Goal: Task Accomplishment & Management: Use online tool/utility

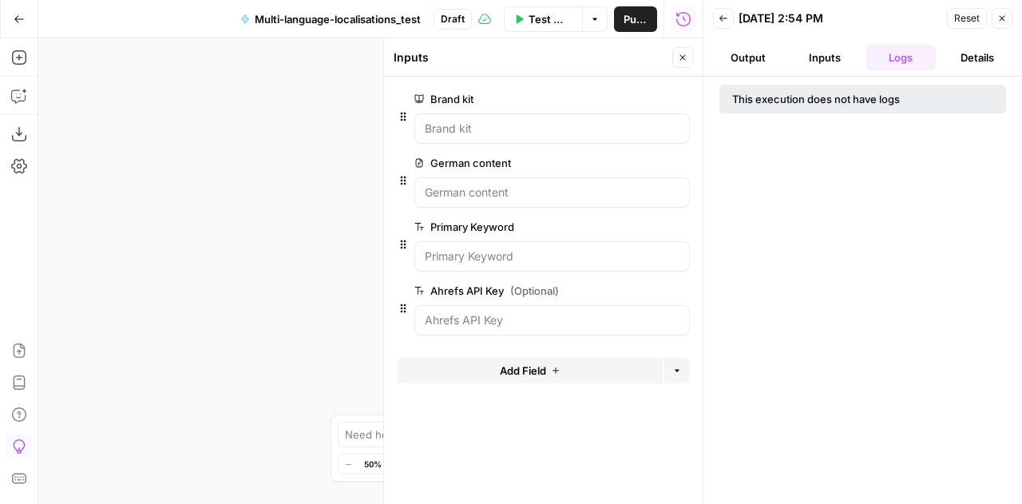
scroll to position [122, 0]
click at [967, 18] on span "Reset" at bounding box center [967, 18] width 26 height 14
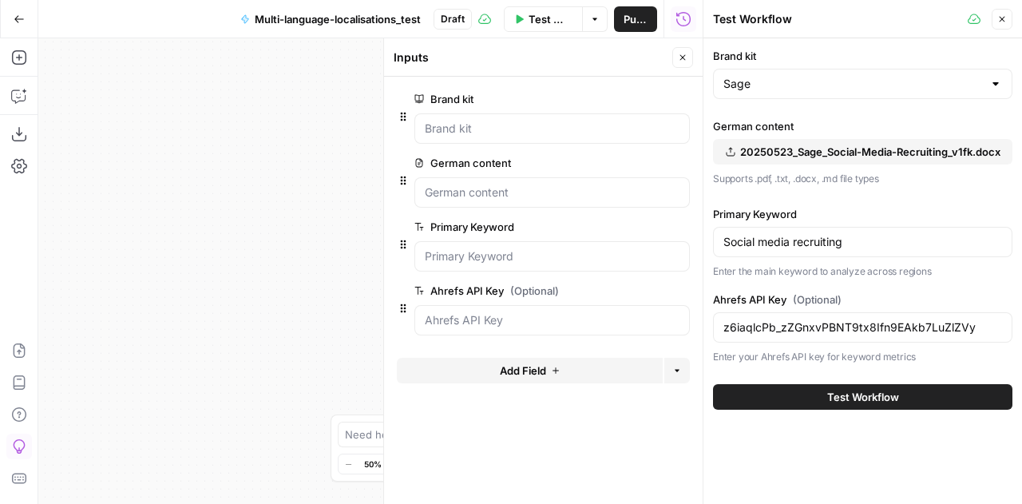
click at [545, 14] on span "Test Workflow" at bounding box center [550, 19] width 44 height 16
click at [865, 394] on span "Test Workflow" at bounding box center [863, 397] width 72 height 16
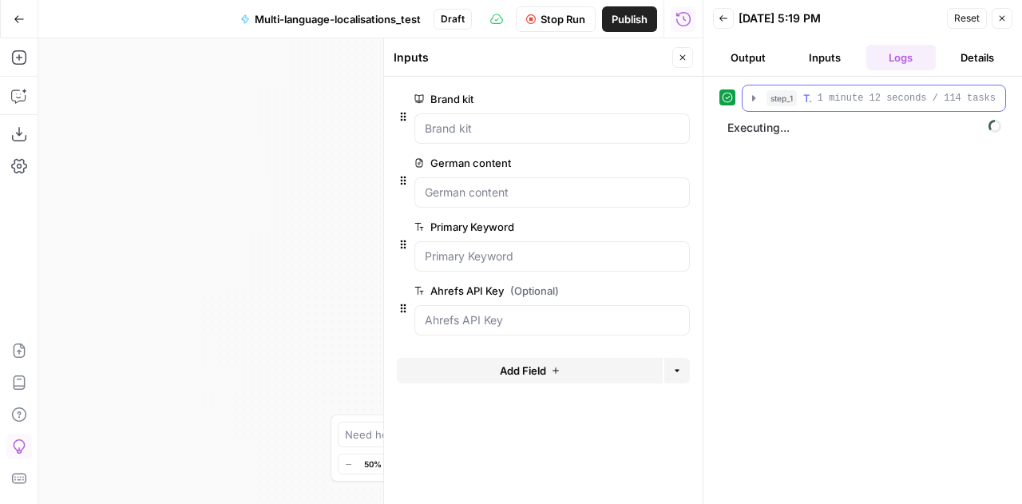
click at [750, 96] on icon "button" at bounding box center [753, 98] width 13 height 13
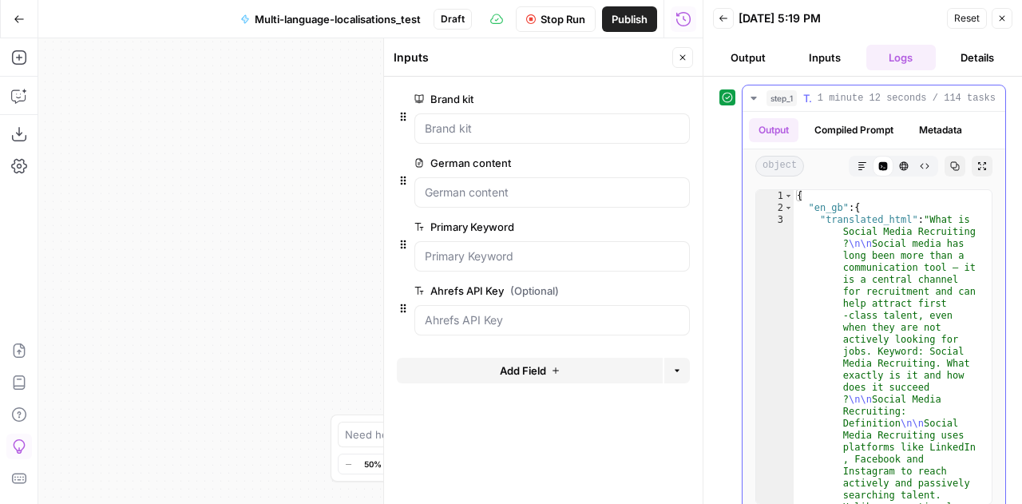
click at [750, 97] on icon "button" at bounding box center [753, 98] width 6 height 3
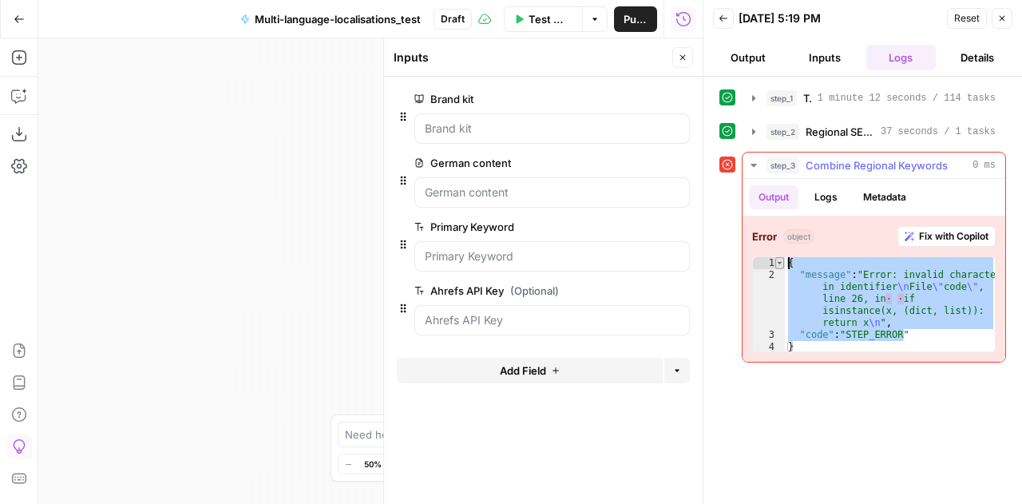
drag, startPoint x: 922, startPoint y: 334, endPoint x: 781, endPoint y: 262, distance: 158.2
click at [781, 262] on div "**********" at bounding box center [873, 304] width 243 height 96
type textarea "**********"
drag, startPoint x: 819, startPoint y: 341, endPoint x: 787, endPoint y: 241, distance: 104.8
click at [787, 241] on div "**********" at bounding box center [873, 288] width 263 height 145
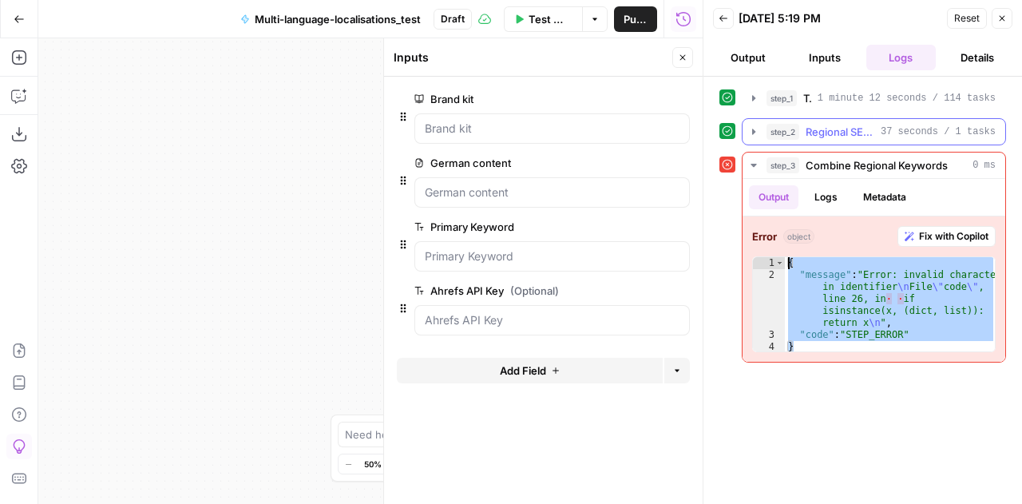
click at [750, 136] on icon "button" at bounding box center [753, 131] width 13 height 13
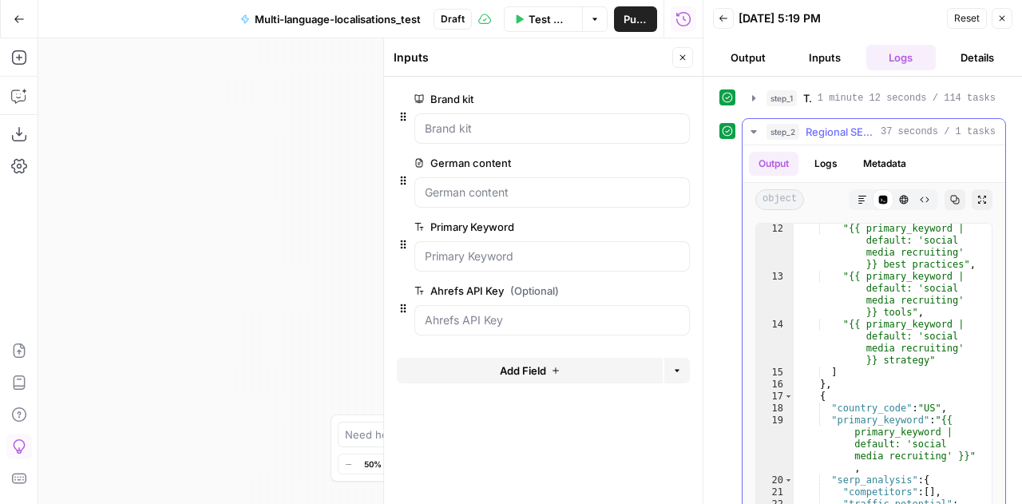
scroll to position [227, 0]
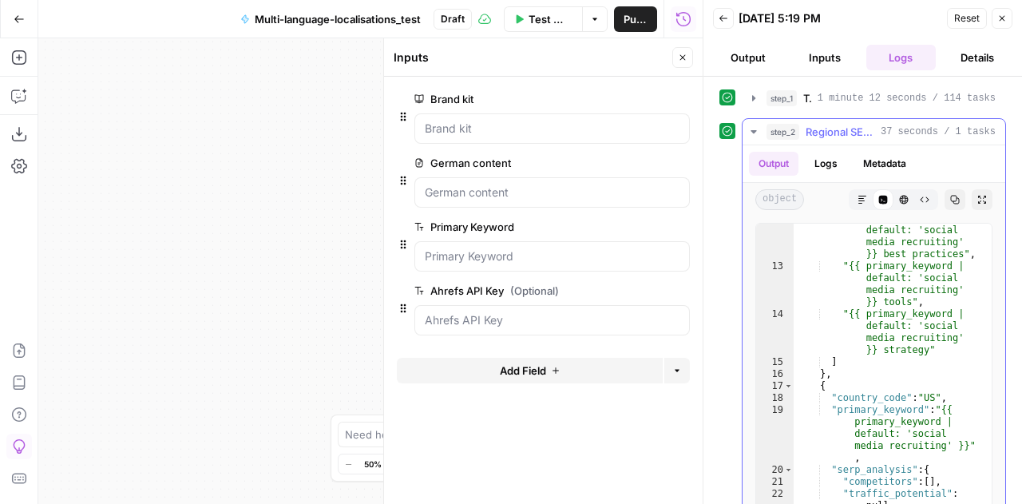
click at [830, 169] on button "Logs" at bounding box center [826, 164] width 42 height 24
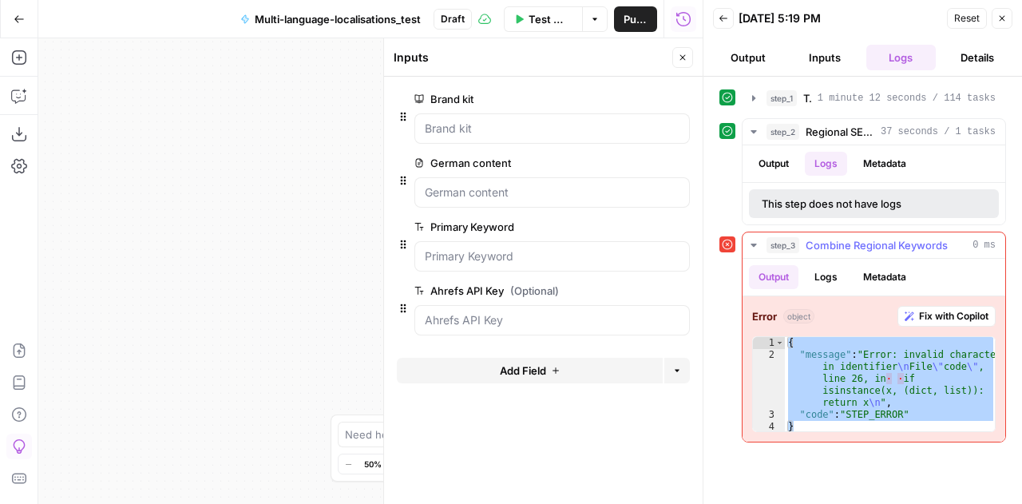
click at [756, 242] on icon "button" at bounding box center [753, 245] width 13 height 13
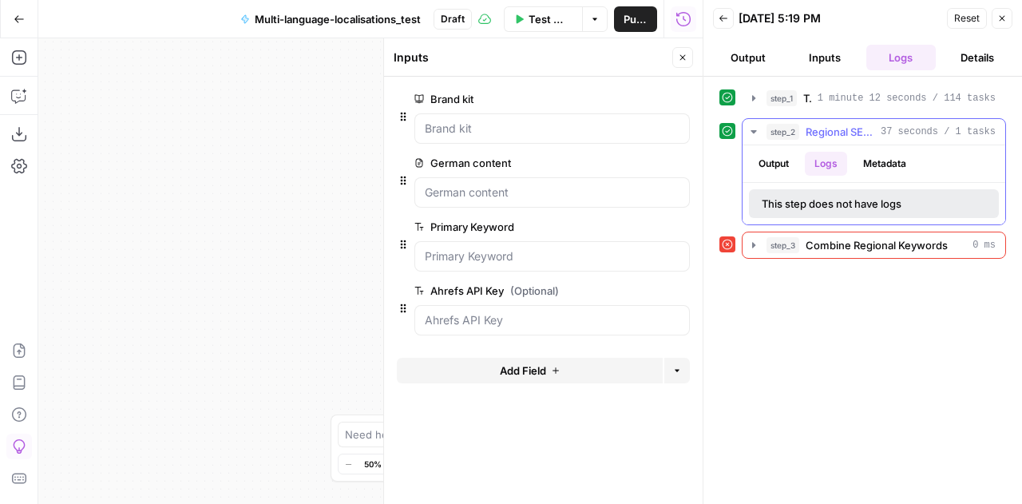
click at [754, 125] on icon "button" at bounding box center [753, 131] width 13 height 13
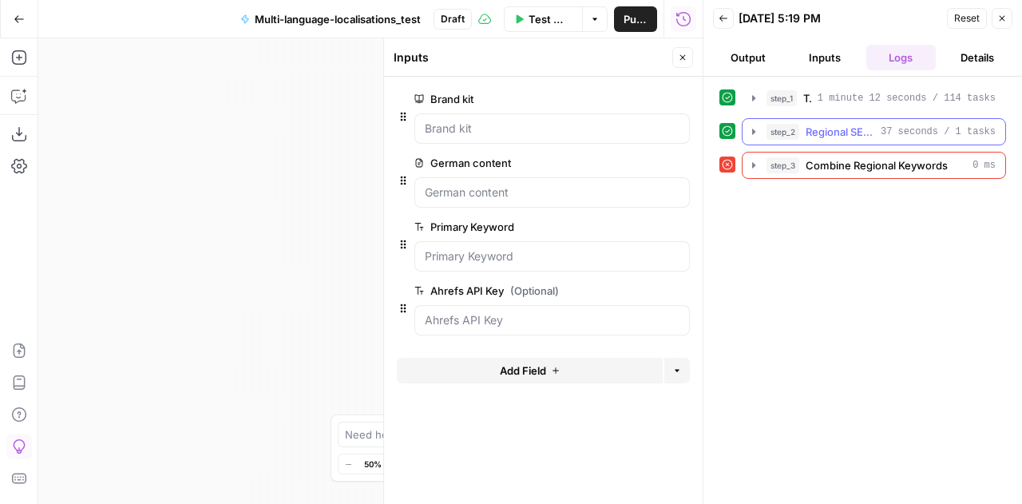
click at [752, 132] on icon "button" at bounding box center [753, 132] width 3 height 6
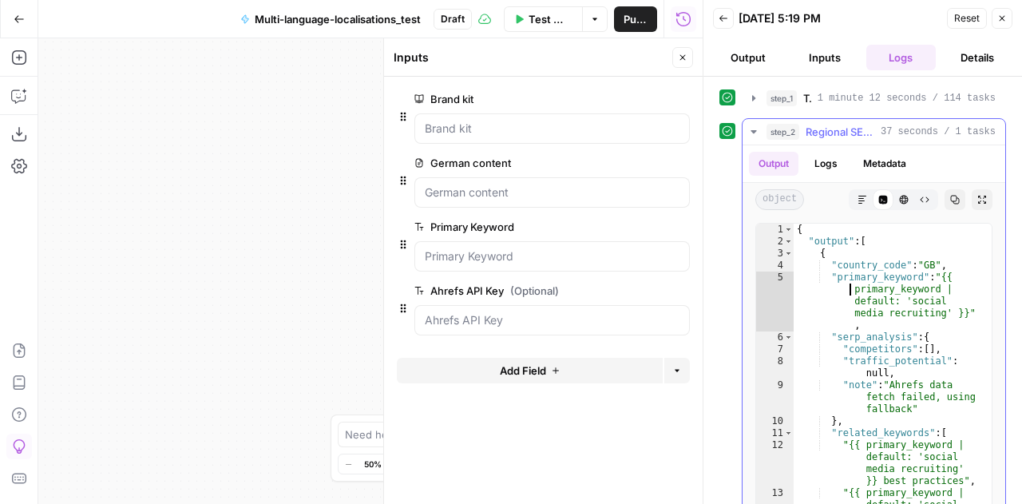
click at [838, 286] on div "{ "output" : [ { "country_code" : "GB" , "primary_keyword" : "{{ primary_keywor…" at bounding box center [886, 411] width 186 height 374
type textarea "* *"
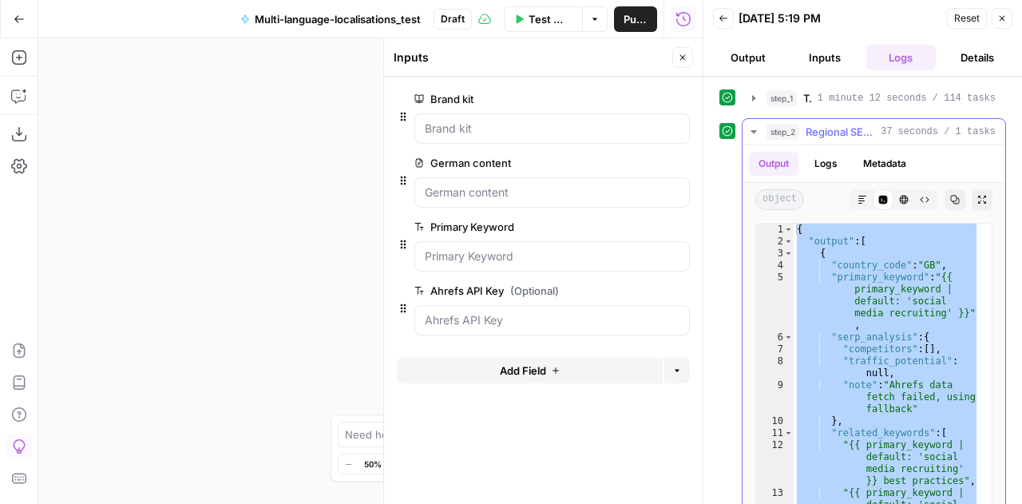
click at [752, 130] on icon "button" at bounding box center [753, 131] width 6 height 3
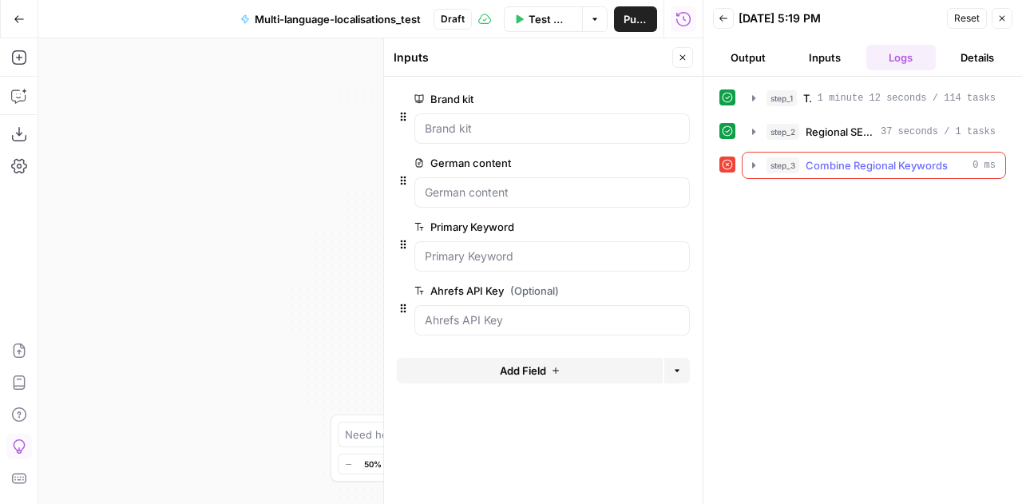
click at [754, 164] on icon "button" at bounding box center [753, 165] width 3 height 6
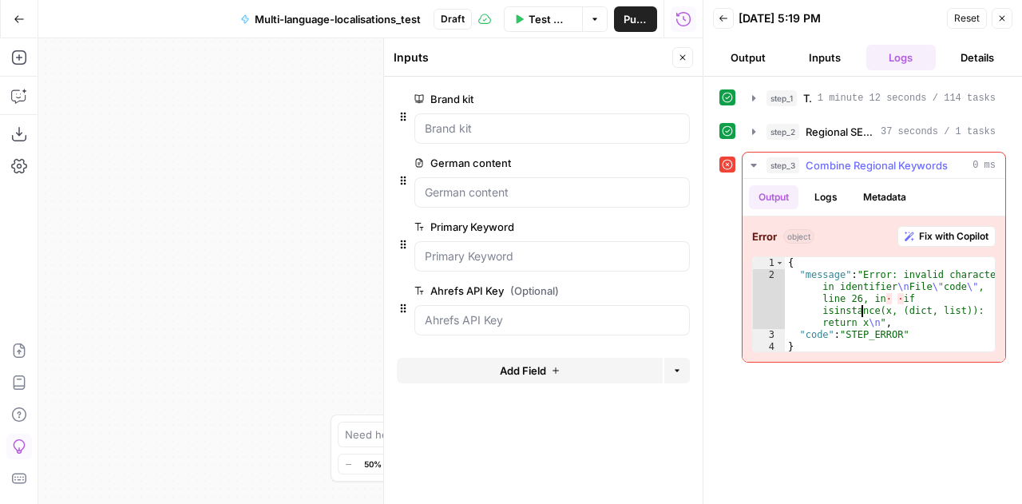
click at [859, 304] on div "{ "message" : "Error: invalid character in identifier \n File \" code \" , line…" at bounding box center [891, 317] width 212 height 120
type textarea "**********"
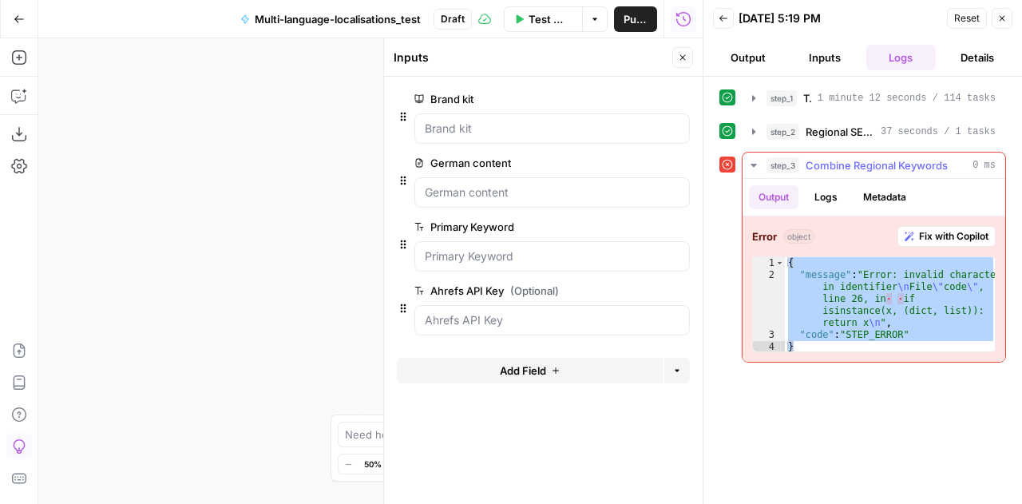
click at [753, 166] on icon "button" at bounding box center [753, 165] width 13 height 13
